Goal: Check status: Check status

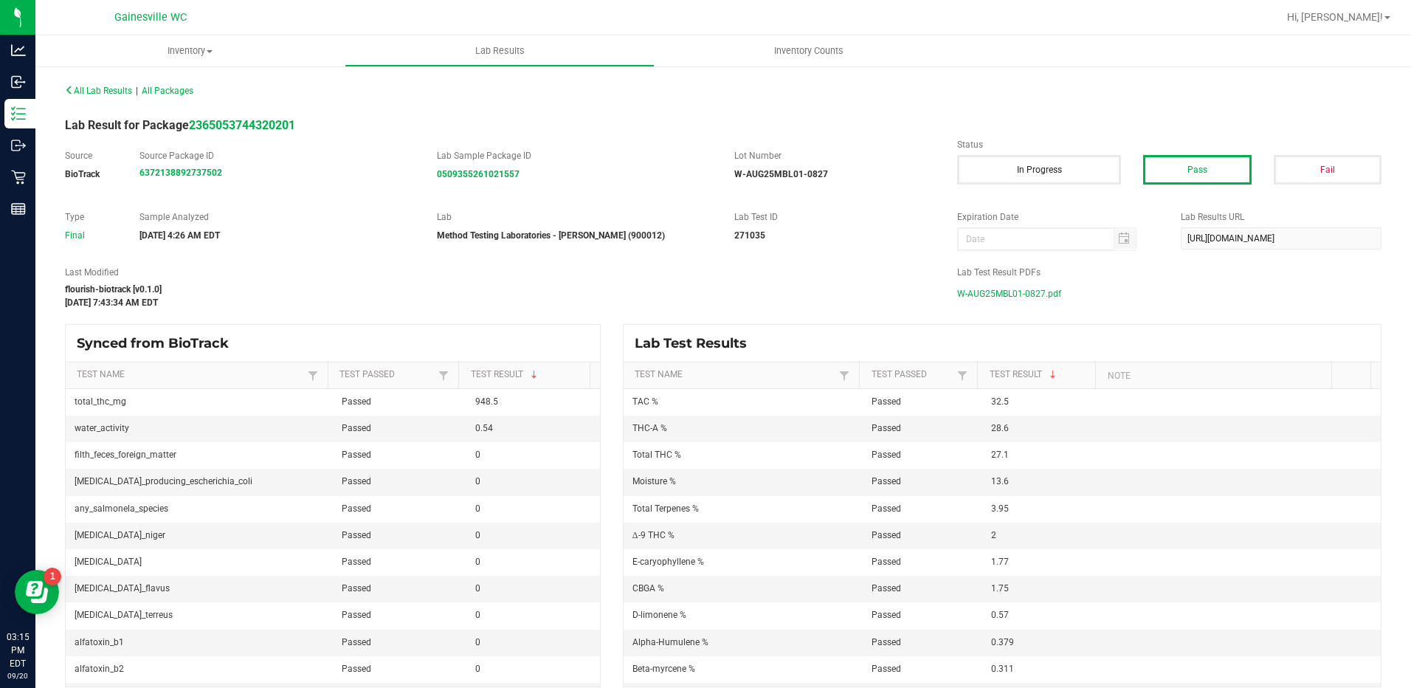
drag, startPoint x: 620, startPoint y: 282, endPoint x: 618, endPoint y: 290, distance: 8.4
click at [620, 285] on div "Last Modified flourish-biotrack [v0.1.0] [DATE] 7:43:34 AM EDT" at bounding box center [500, 288] width 892 height 44
click at [810, 115] on div "All Lab Results | All Packages Lab Result for Package 2365053744320201 Source B…" at bounding box center [723, 383] width 1316 height 607
click at [842, 230] on div "271035" at bounding box center [834, 235] width 201 height 13
click at [916, 193] on div "Source BioTrack Source Package ID 6372138892737502 Lab Sample Package ID 050935…" at bounding box center [723, 172] width 1338 height 46
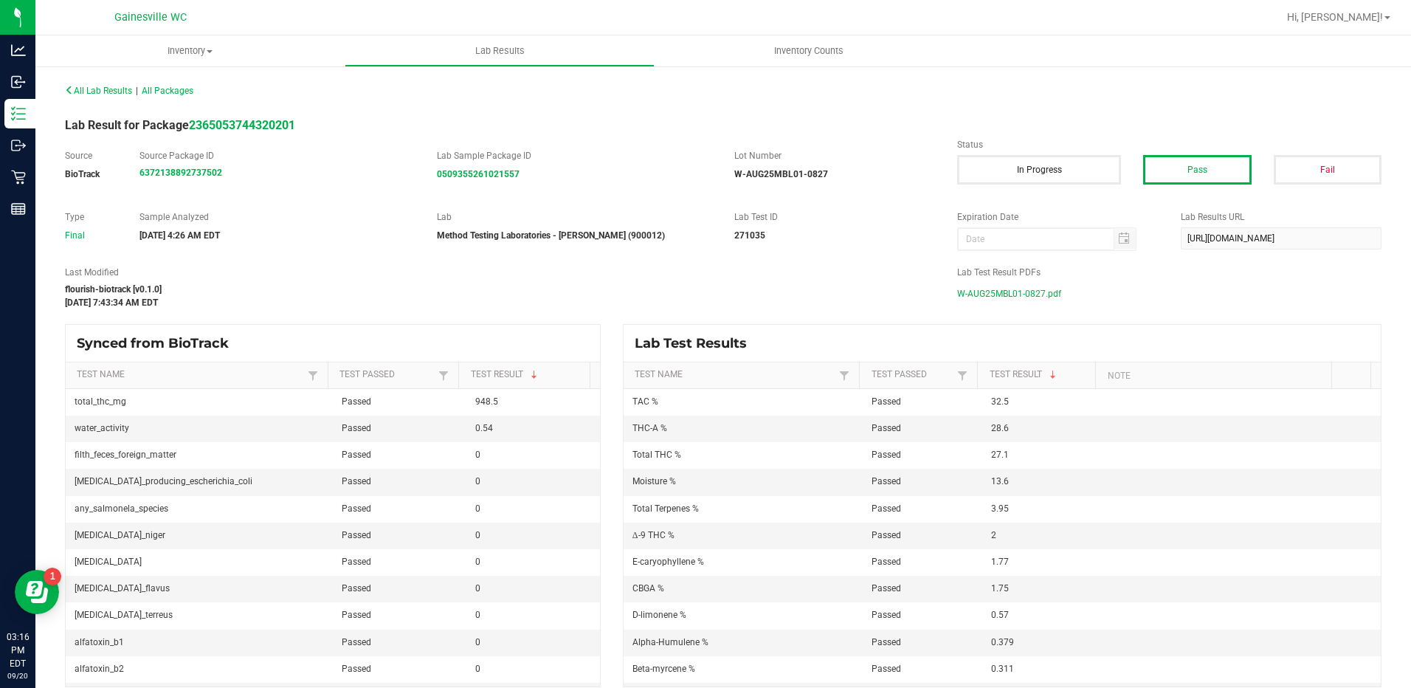
scroll to position [14, 0]
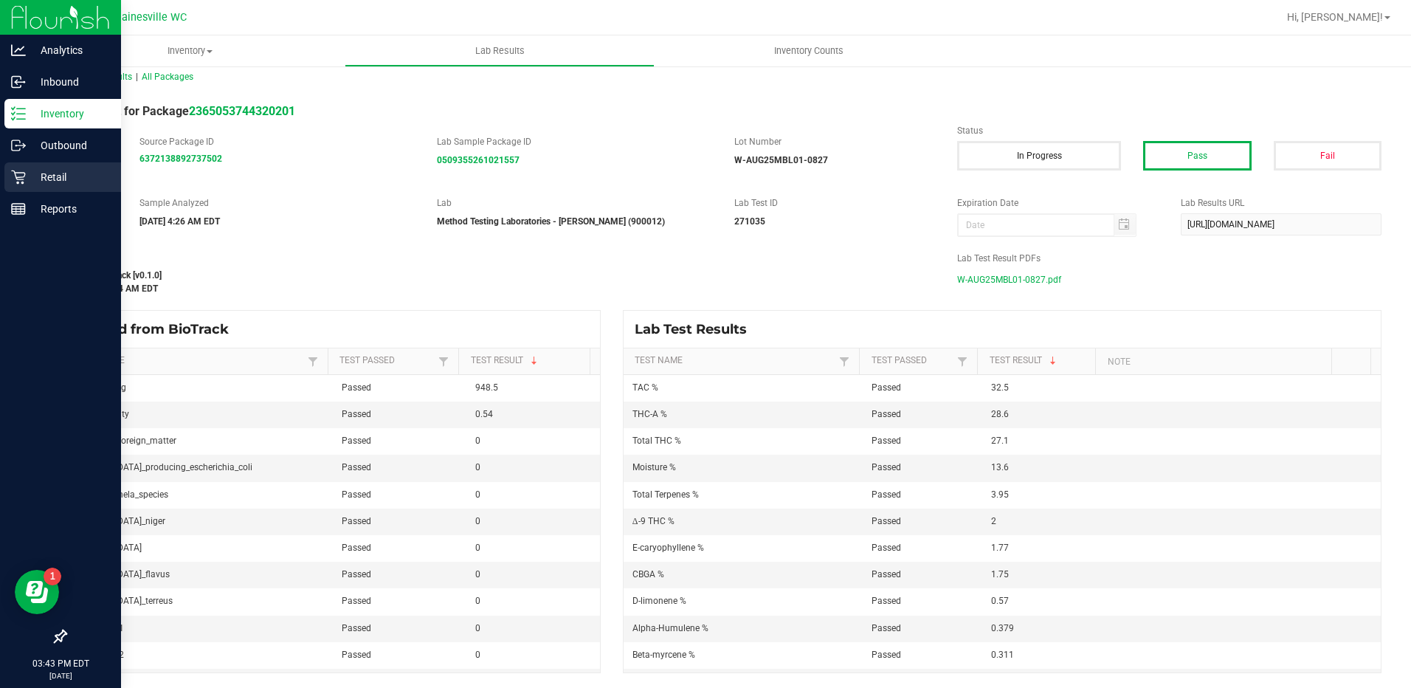
click at [44, 171] on p "Retail" at bounding box center [70, 177] width 89 height 18
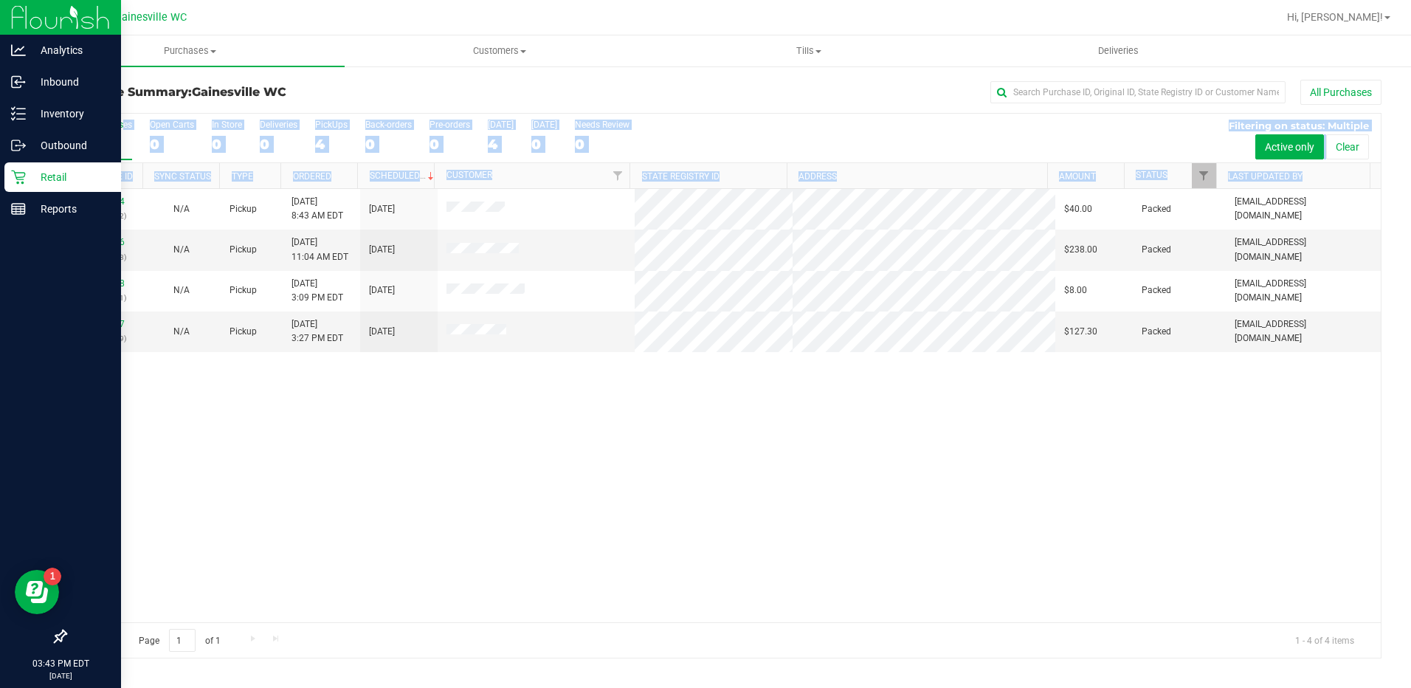
click at [408, 452] on div "11977934 (325995292) N/A Pickup [DATE] 8:43 AM EDT 9/20/2025 $40.00 Packed [EMA…" at bounding box center [723, 405] width 1315 height 433
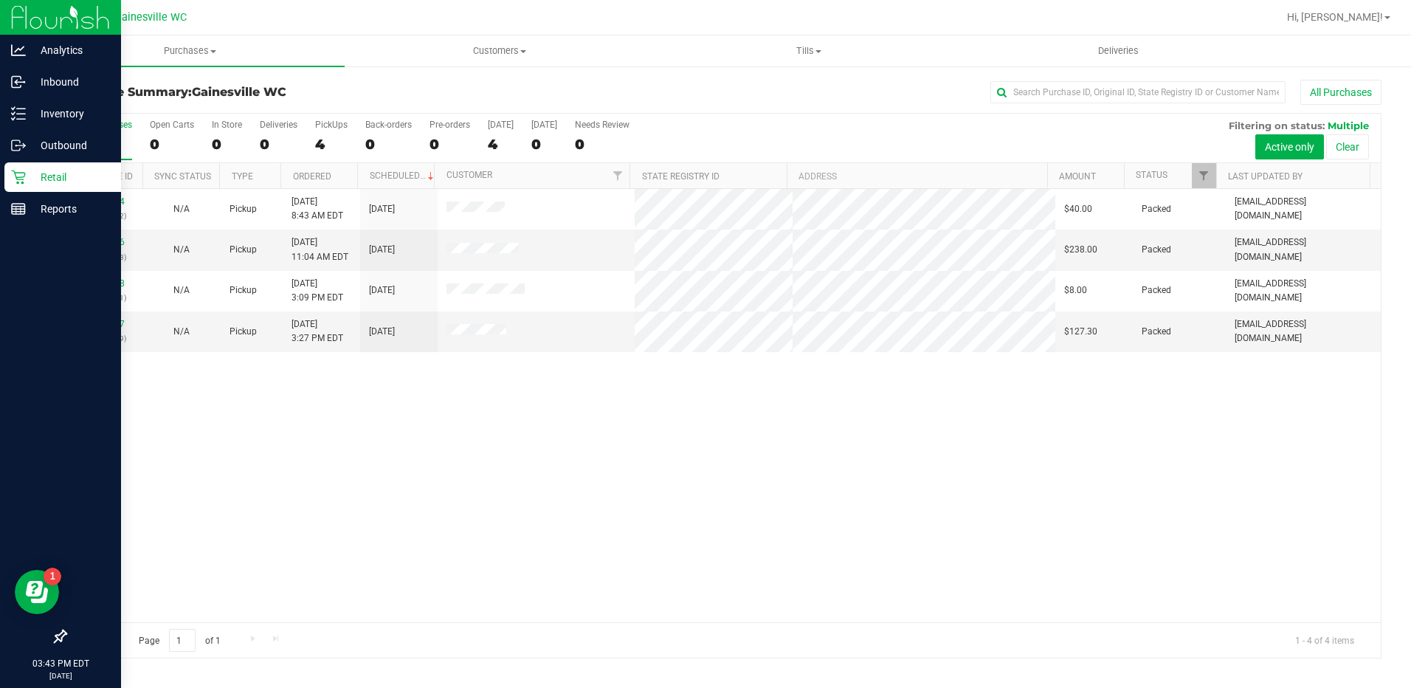
click at [403, 463] on div "11977934 (325995292) N/A Pickup [DATE] 8:43 AM EDT 9/20/2025 $40.00 Packed [EMA…" at bounding box center [723, 405] width 1315 height 433
click at [413, 551] on div "11977934 (325995292) N/A Pickup [DATE] 8:43 AM EDT 9/20/2025 $40.00 Packed [EMA…" at bounding box center [723, 405] width 1315 height 433
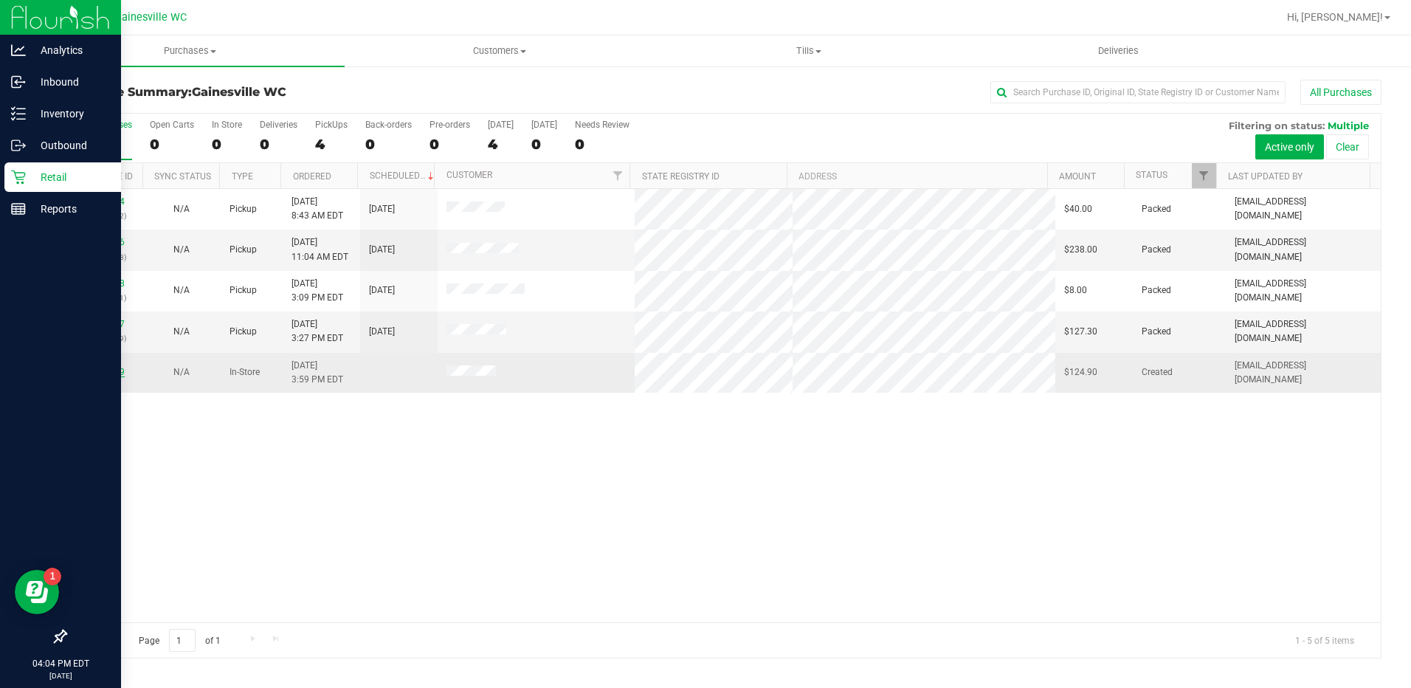
click at [111, 371] on link "11981329" at bounding box center [103, 372] width 41 height 10
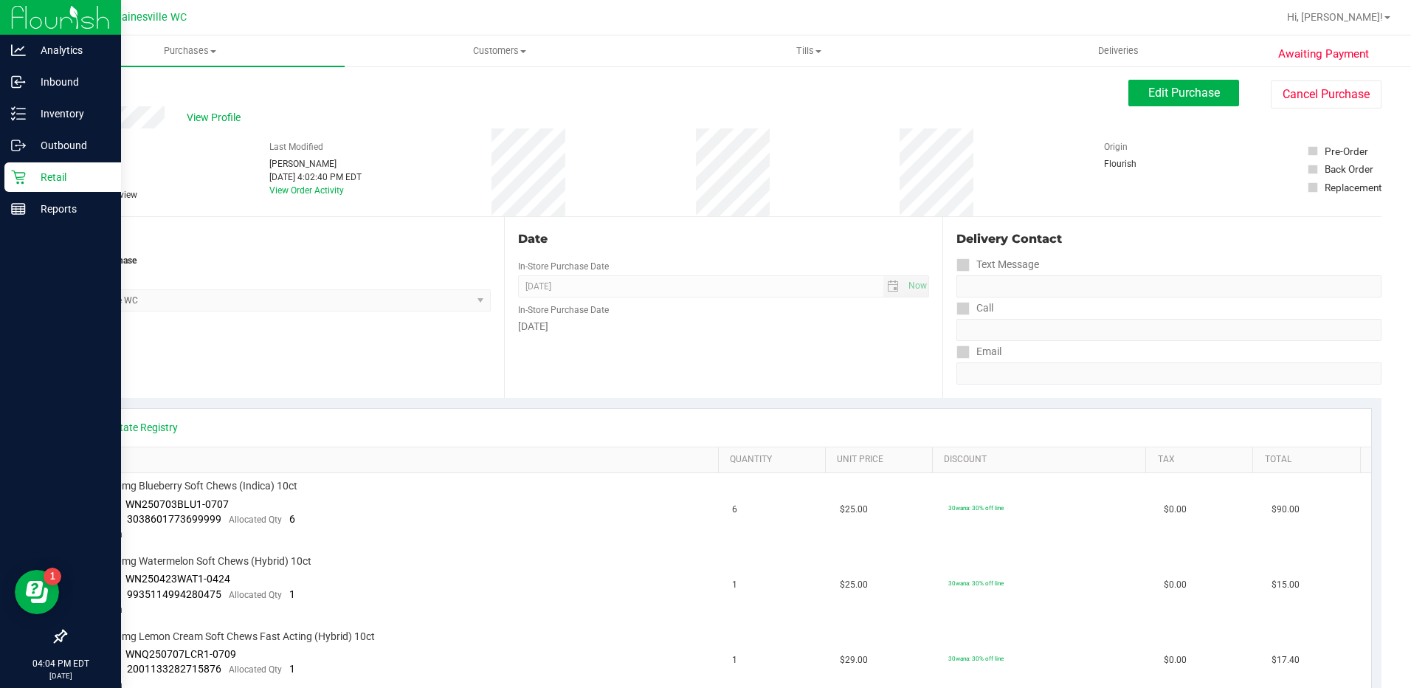
click at [77, 84] on link "Back" at bounding box center [76, 88] width 22 height 10
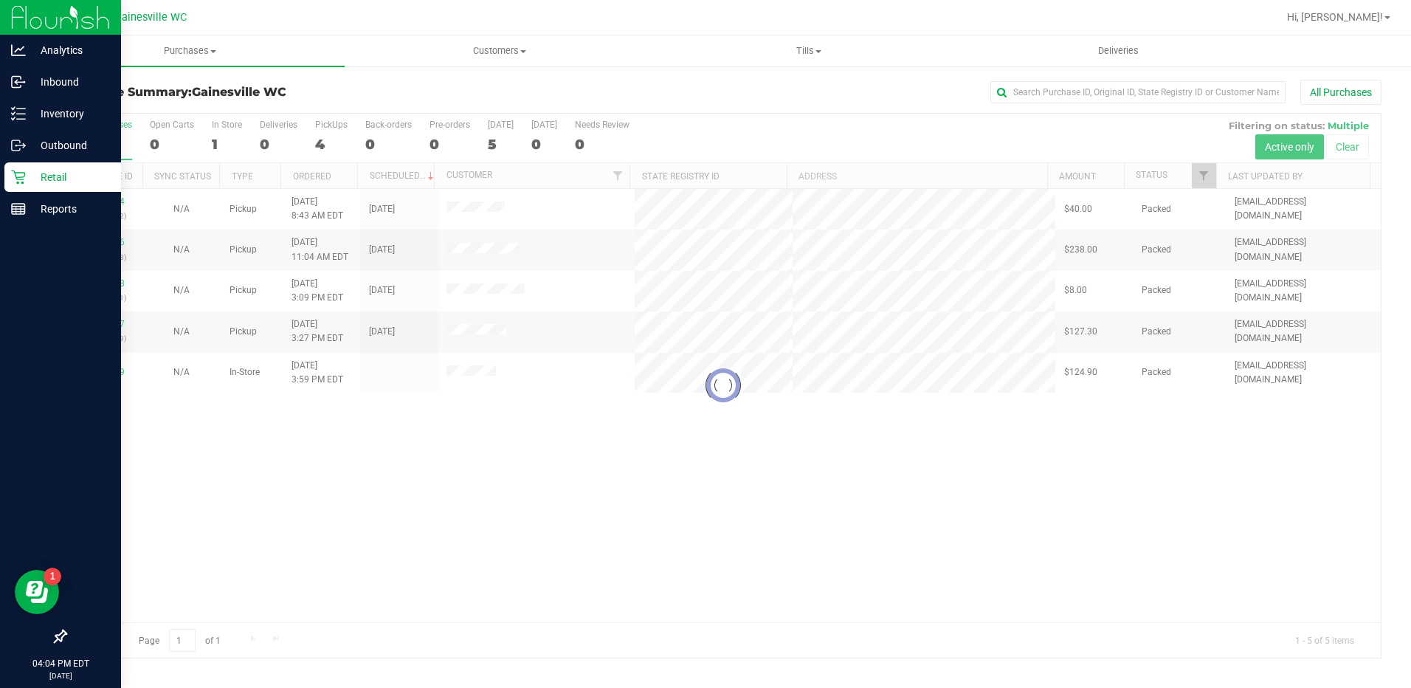
click at [378, 421] on div at bounding box center [723, 386] width 1315 height 544
